Goal: Transaction & Acquisition: Purchase product/service

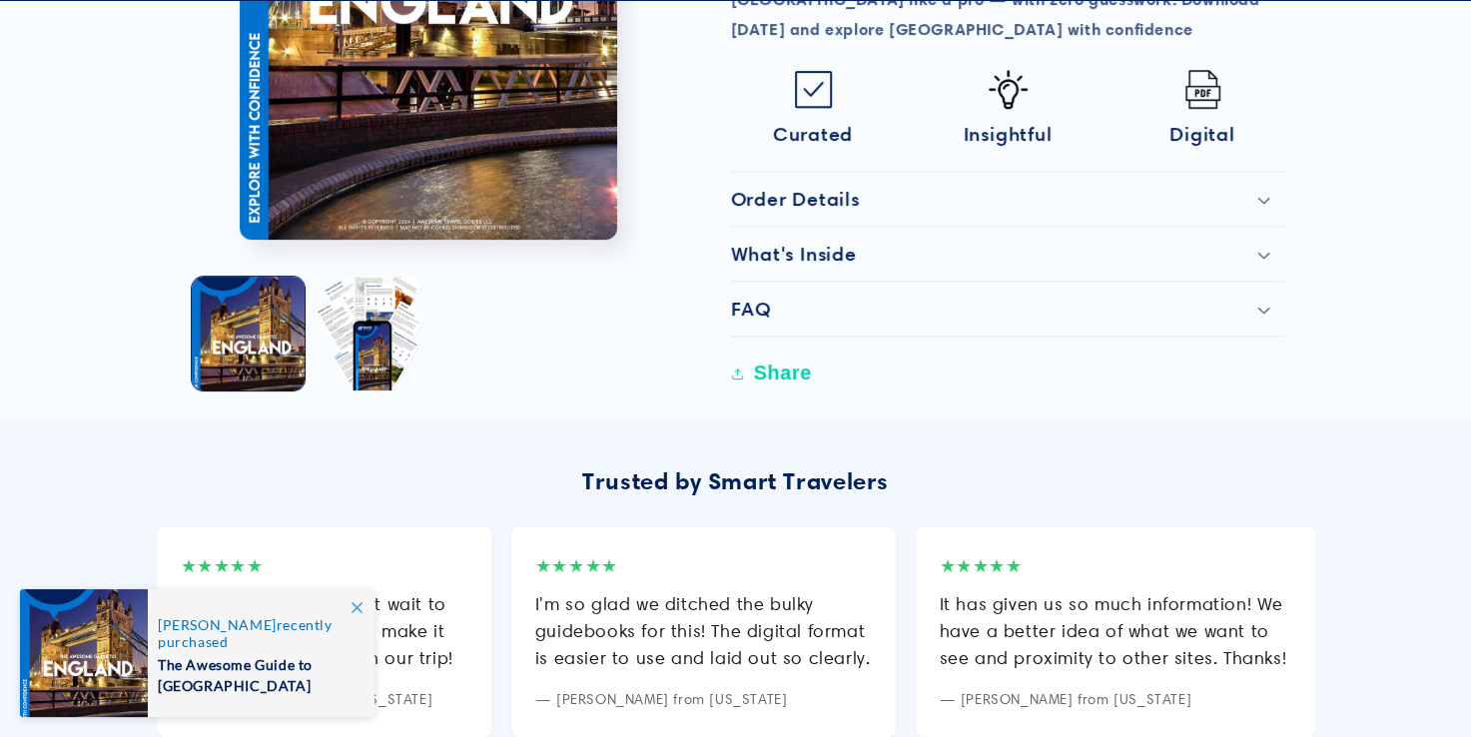
scroll to position [1003, 0]
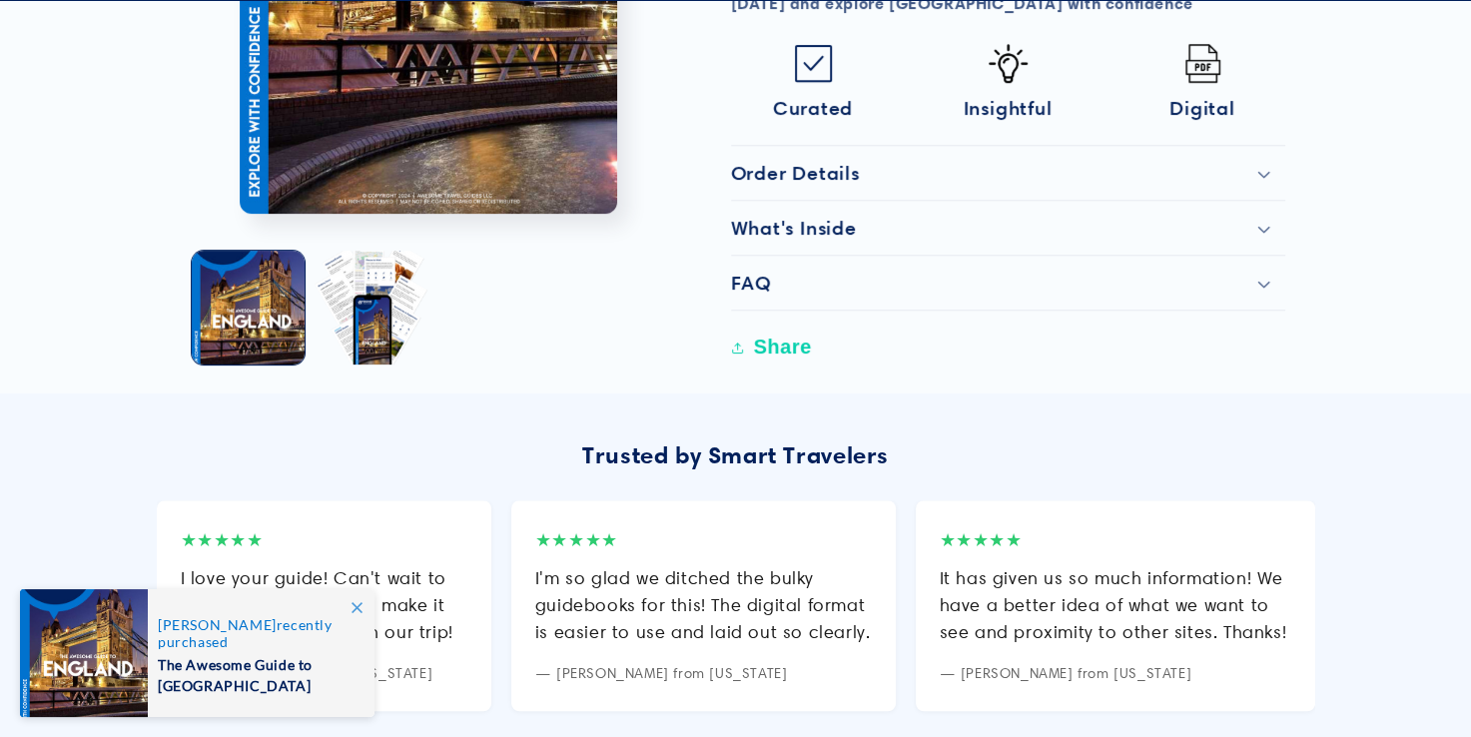
click at [1263, 171] on icon at bounding box center [1264, 175] width 13 height 8
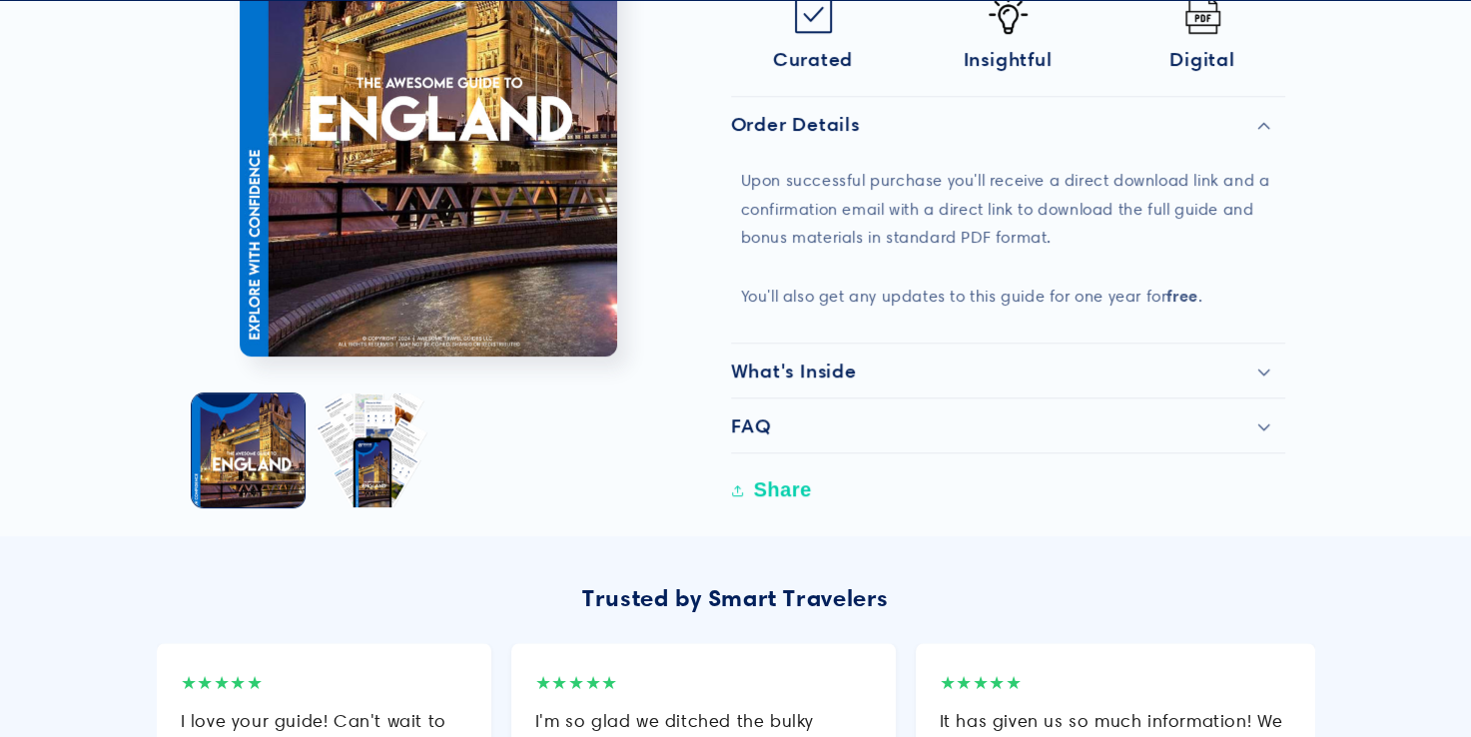
scroll to position [1056, 0]
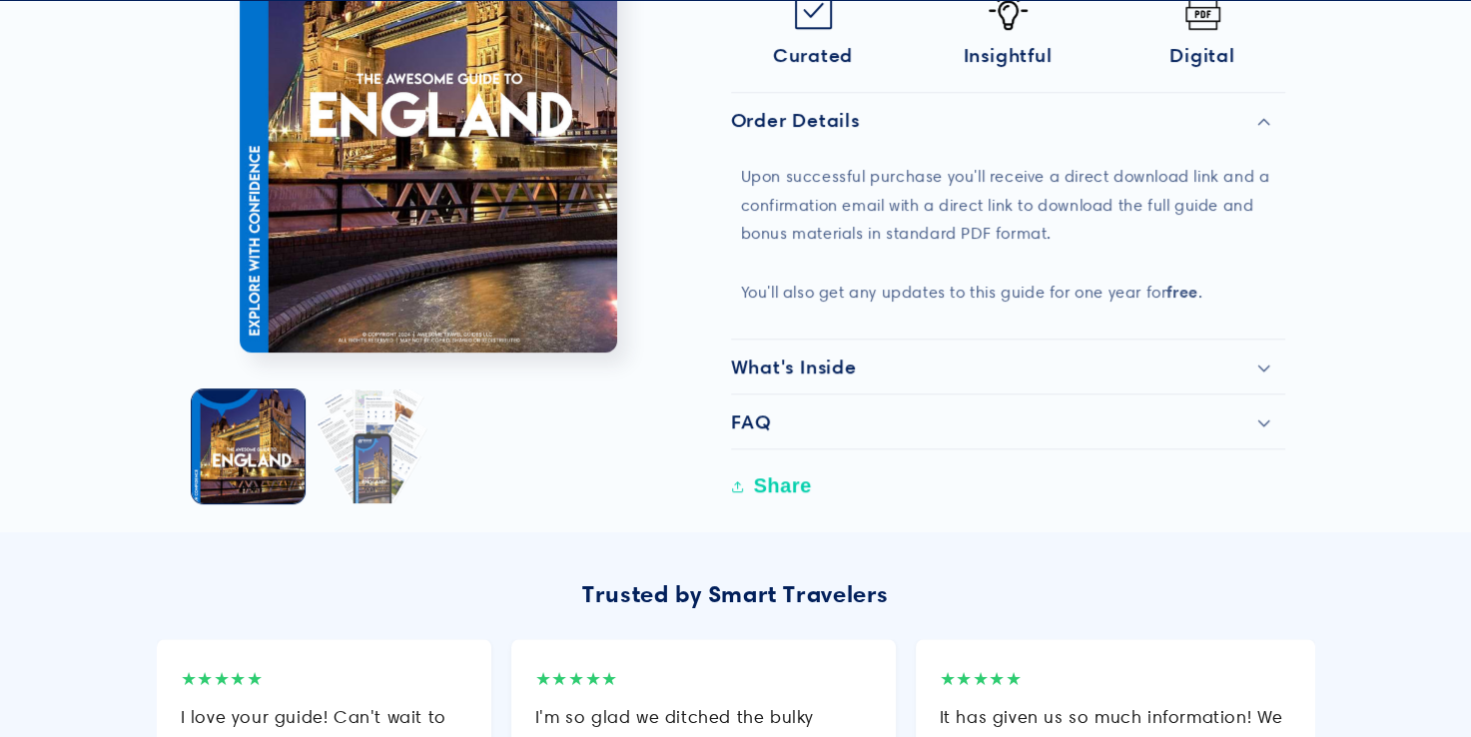
click at [370, 406] on button "Load image 2 in gallery view" at bounding box center [371, 447] width 113 height 113
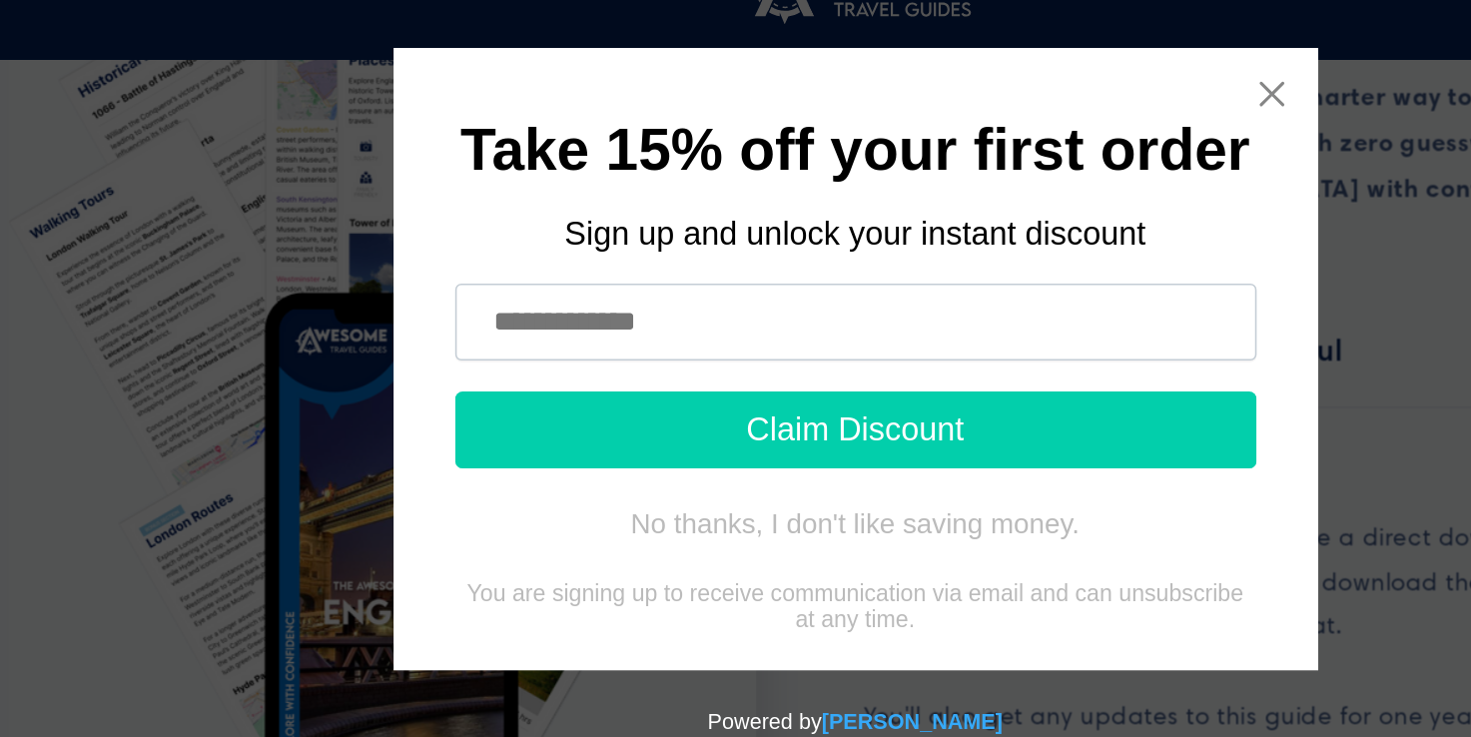
scroll to position [828, 0]
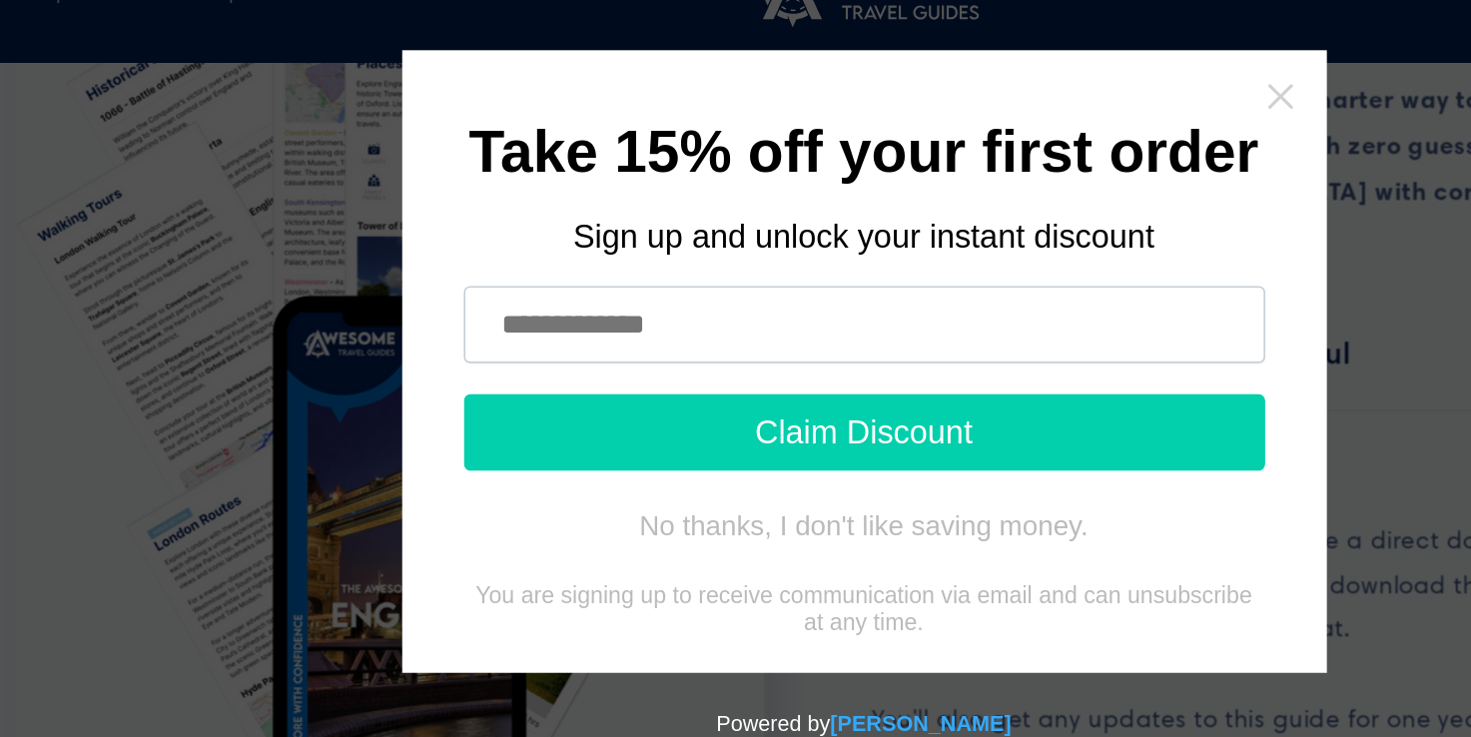
click at [737, 35] on icon "Close widget" at bounding box center [735, 34] width 20 height 20
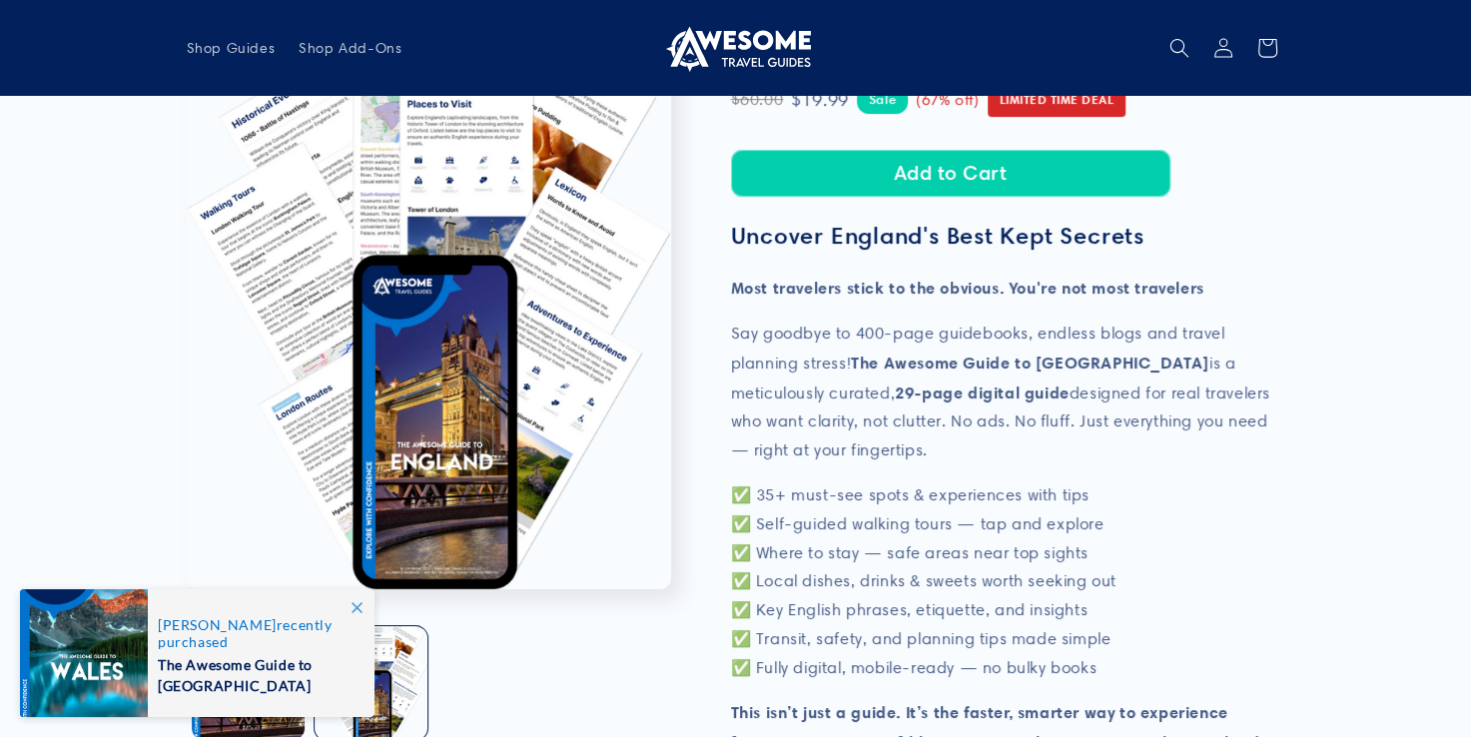
scroll to position [0, 0]
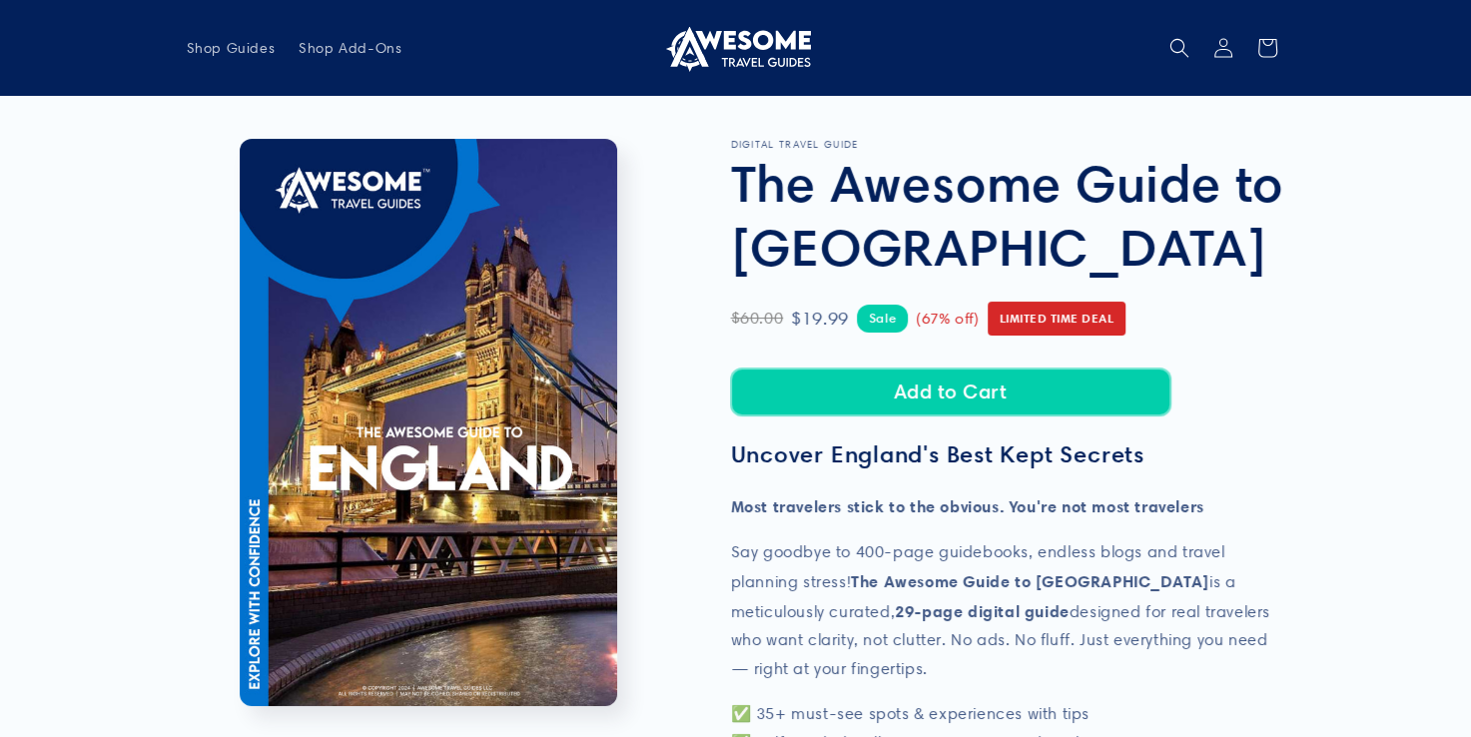
click at [949, 394] on button "Add to Cart" at bounding box center [951, 392] width 440 height 47
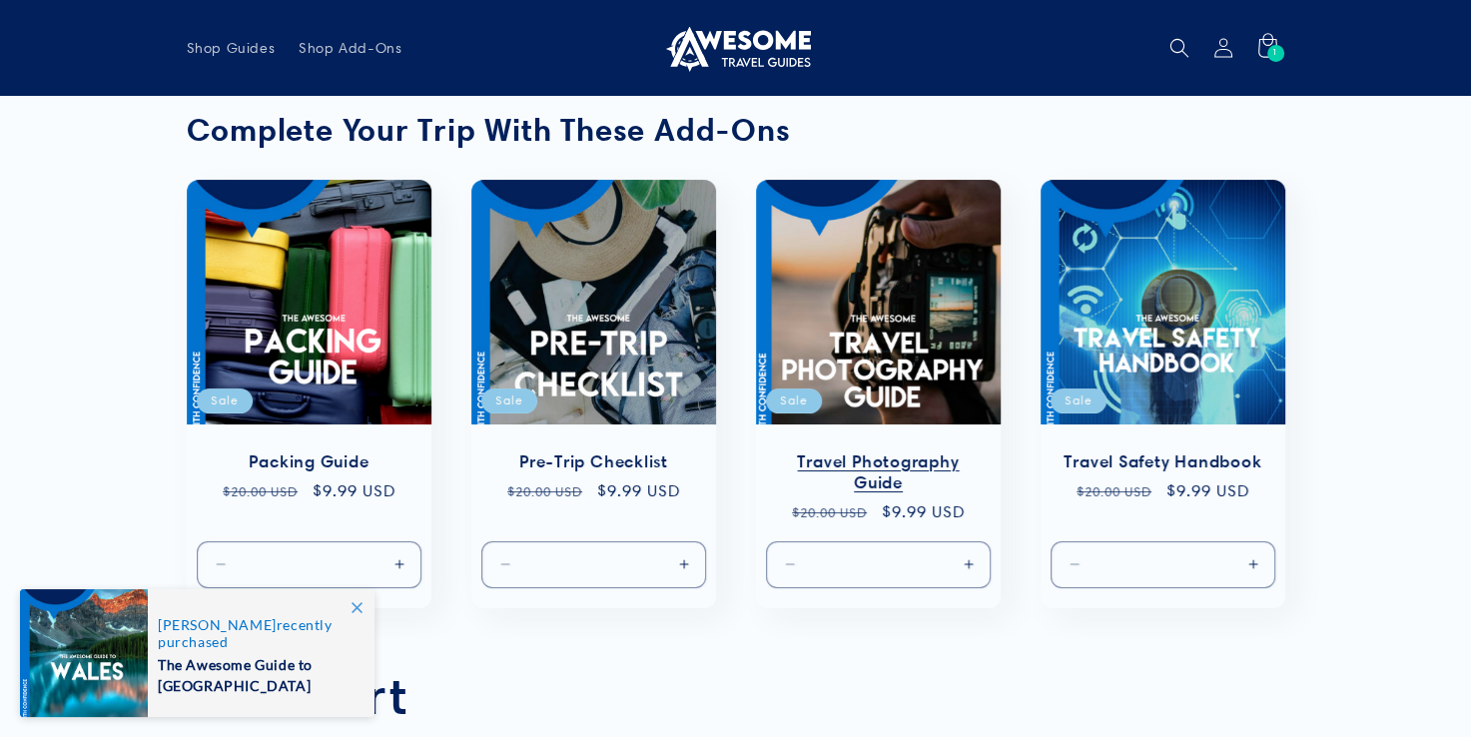
click at [970, 562] on button "Increase quantity for Default Title" at bounding box center [968, 563] width 45 height 47
type input "*"
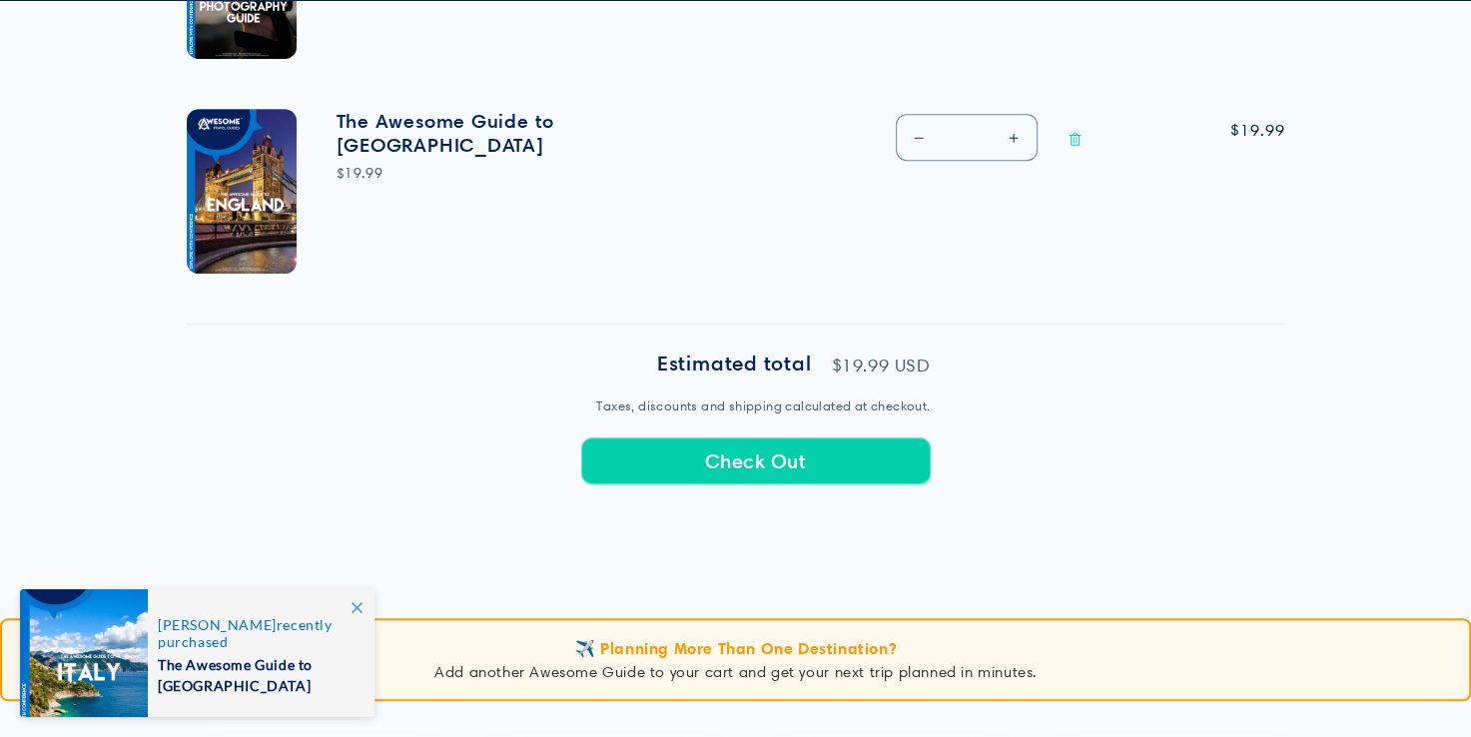
scroll to position [943, 0]
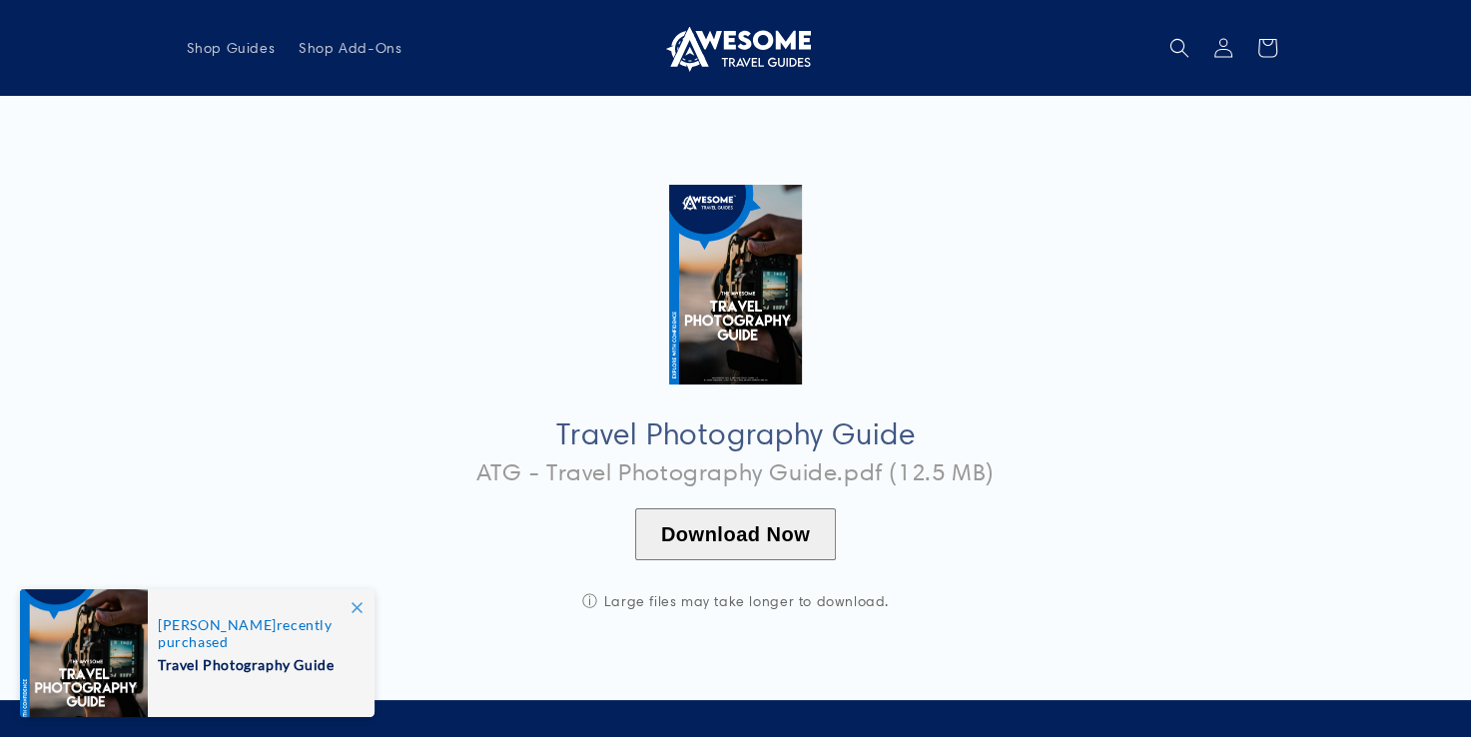
click at [727, 526] on button "Download Now" at bounding box center [735, 534] width 201 height 52
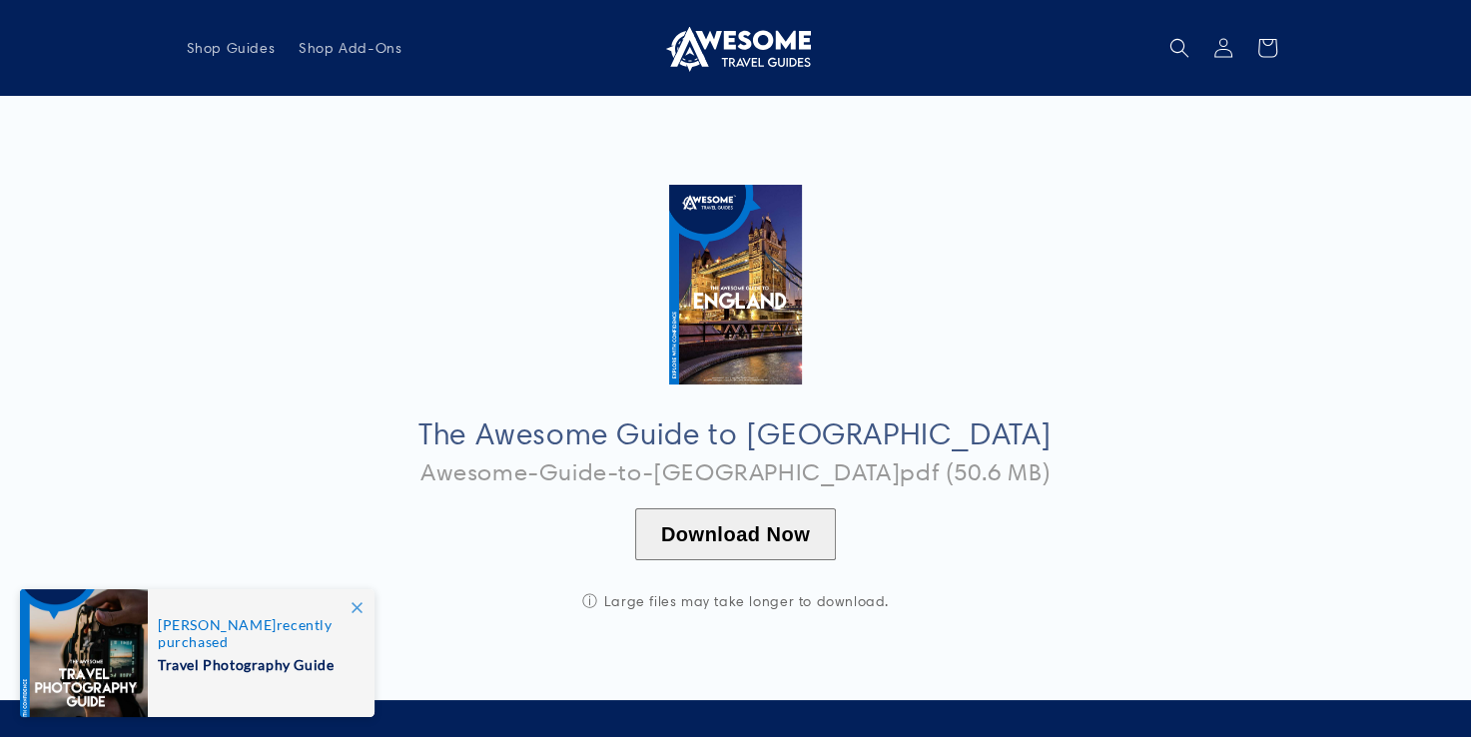
click at [727, 538] on button "Download Now" at bounding box center [735, 534] width 201 height 52
